Goal: Task Accomplishment & Management: Use online tool/utility

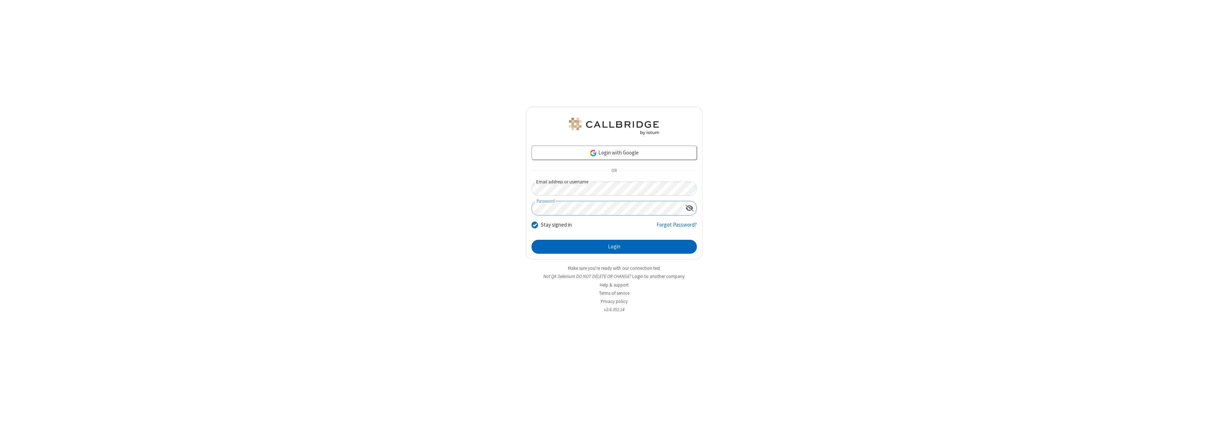
click at [614, 247] on button "Login" at bounding box center [614, 247] width 165 height 14
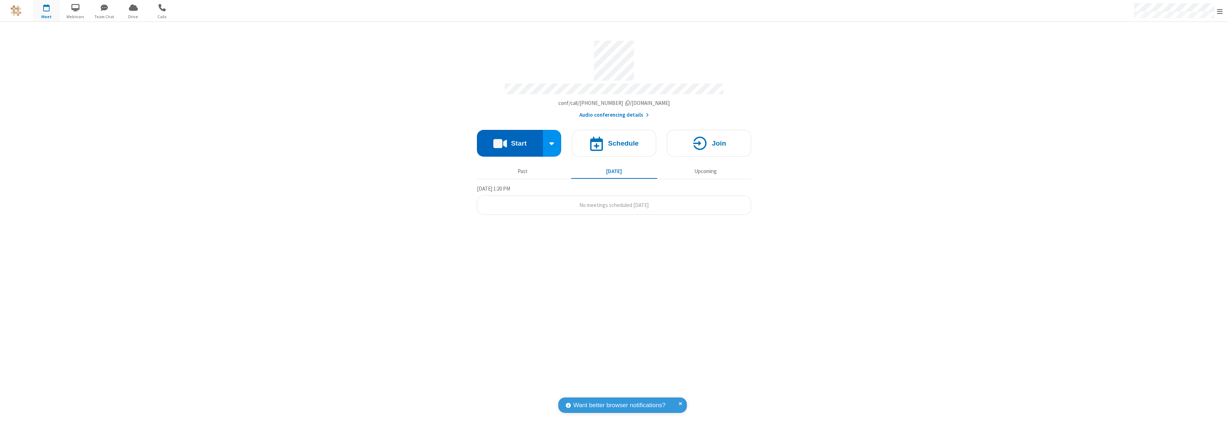
click at [510, 140] on button "Start" at bounding box center [510, 143] width 66 height 27
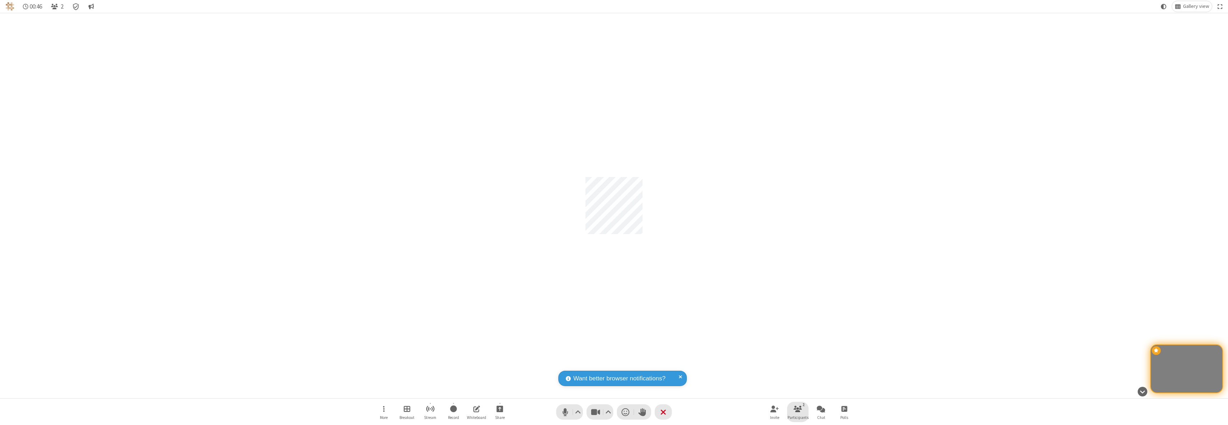
click at [798, 417] on span "Participants" at bounding box center [798, 418] width 21 height 4
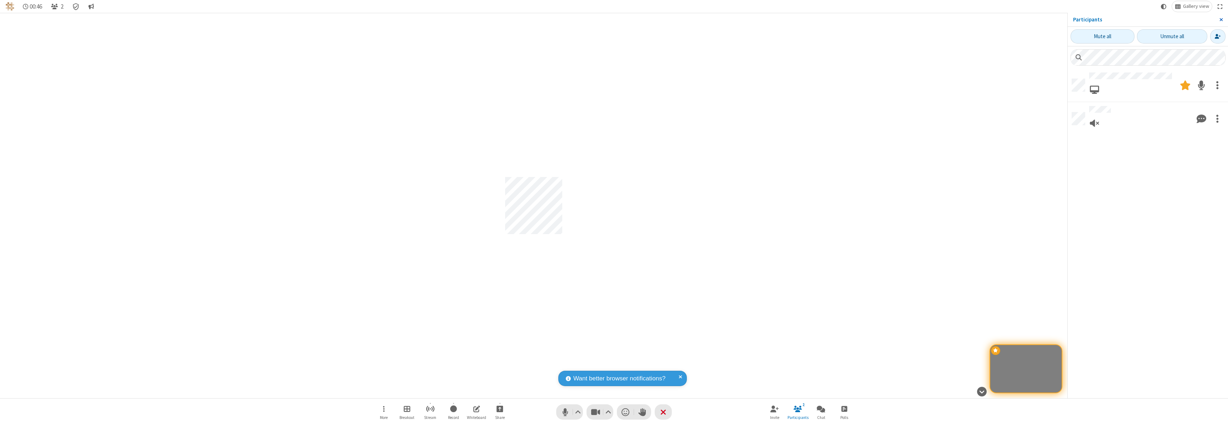
click at [1221, 20] on span "Close sidebar" at bounding box center [1222, 20] width 4 height 6
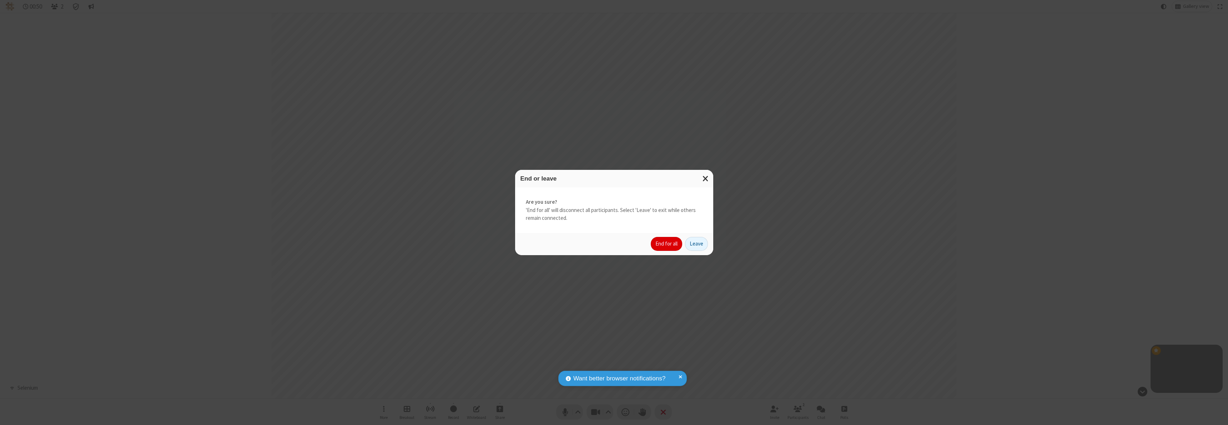
click at [667, 244] on button "End for all" at bounding box center [666, 244] width 31 height 14
